Goal: Information Seeking & Learning: Find specific page/section

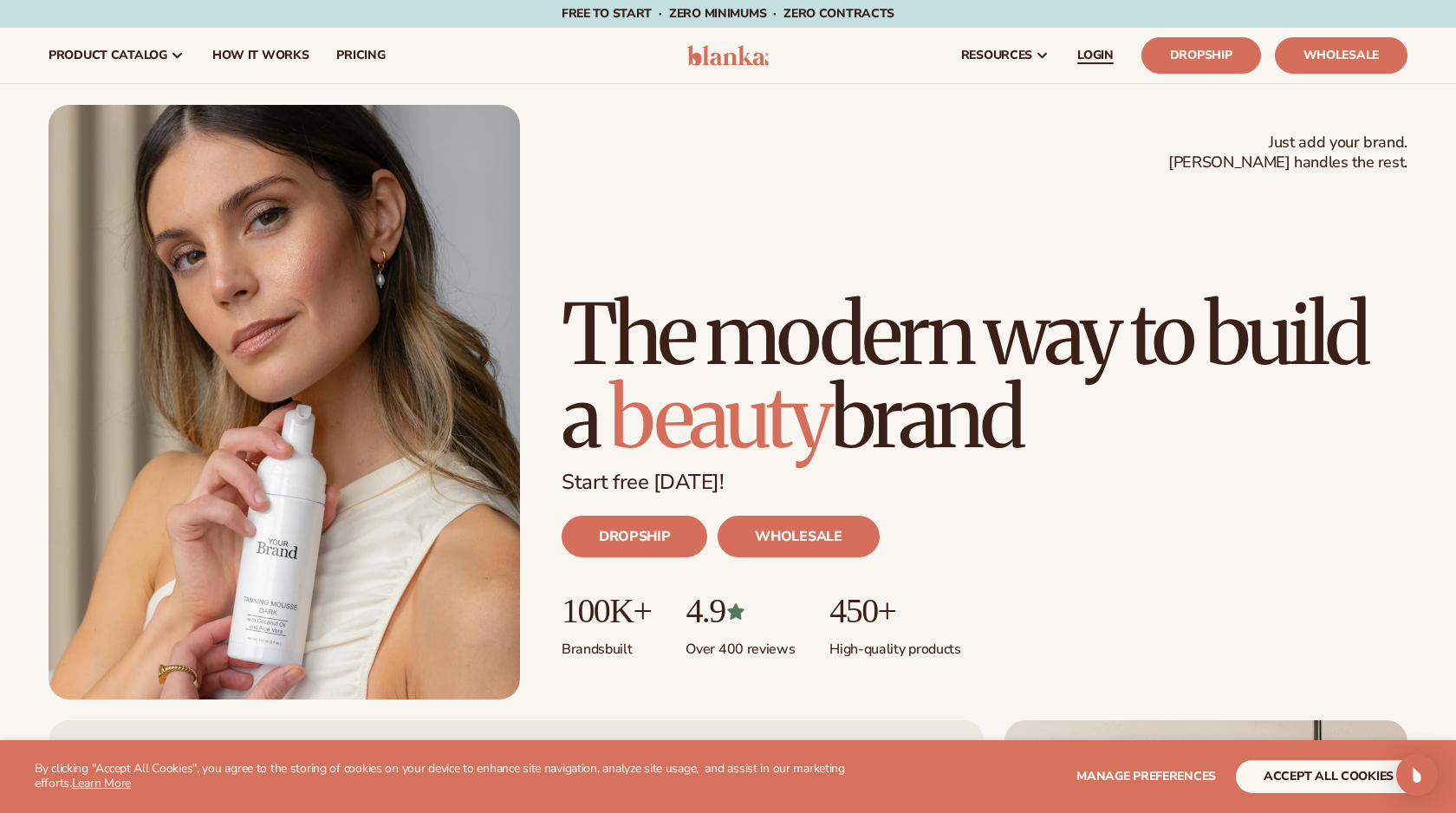
click at [1084, 54] on span "LOGIN" at bounding box center [1095, 56] width 37 height 14
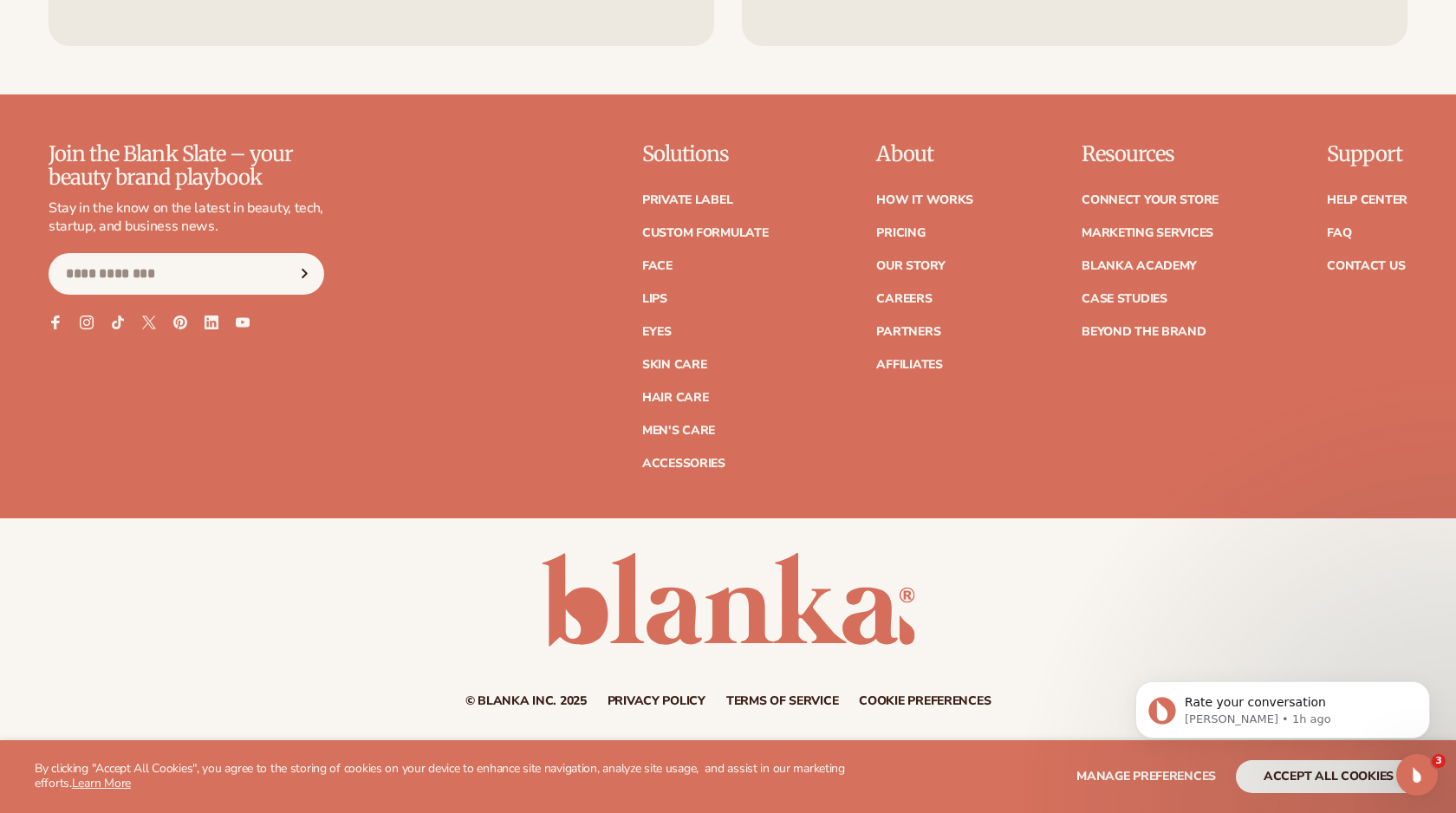
click at [1329, 223] on ul "Help Center FAQ Contact Us" at bounding box center [1366, 224] width 81 height 96
click at [1332, 230] on link "FAQ" at bounding box center [1339, 233] width 24 height 12
